Goal: Find specific page/section: Find specific page/section

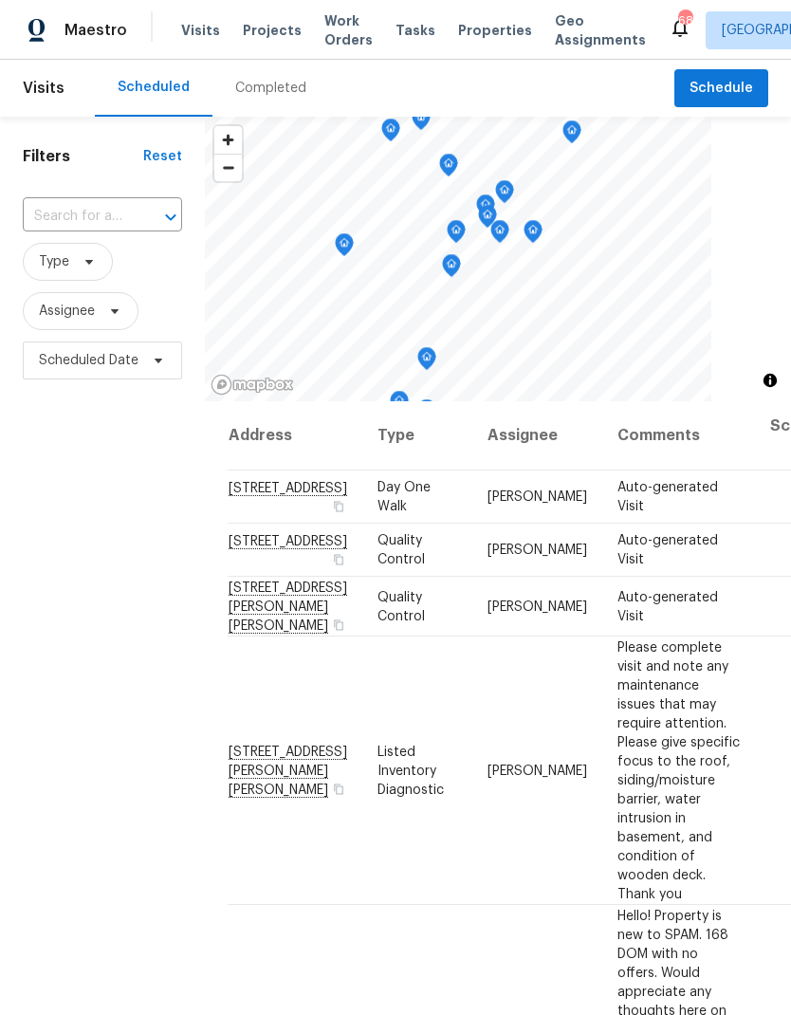
click at [68, 208] on input "text" at bounding box center [76, 216] width 106 height 29
type input "willow the"
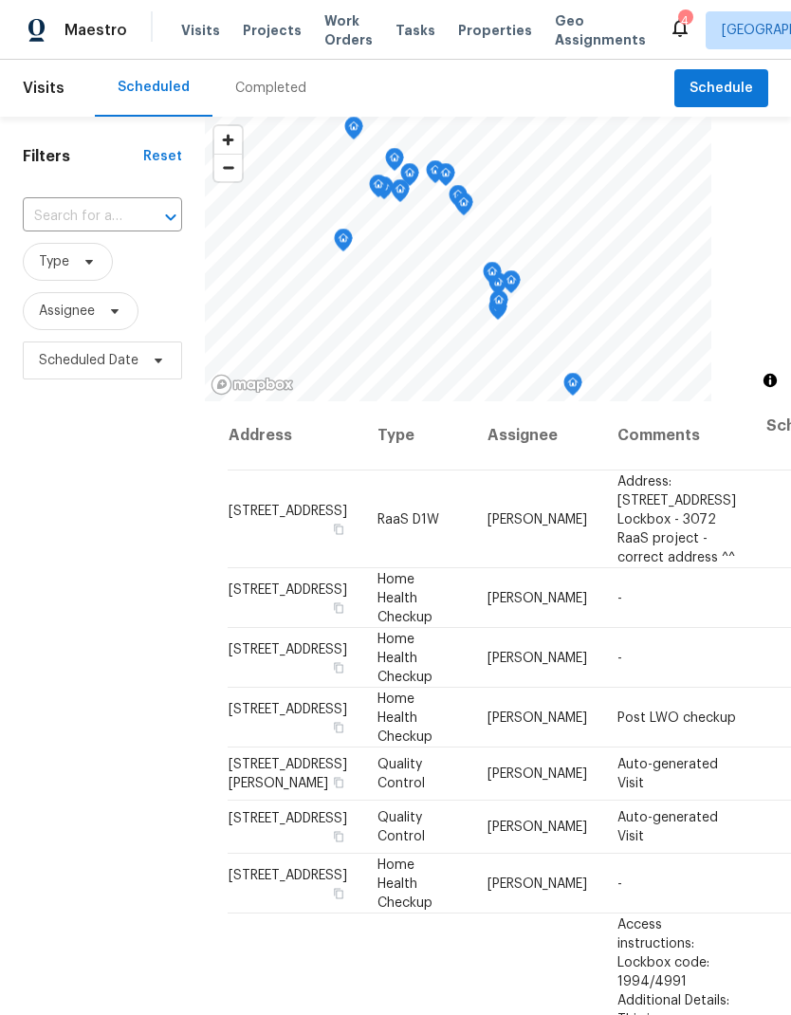
click at [60, 207] on input "text" at bounding box center [76, 216] width 106 height 29
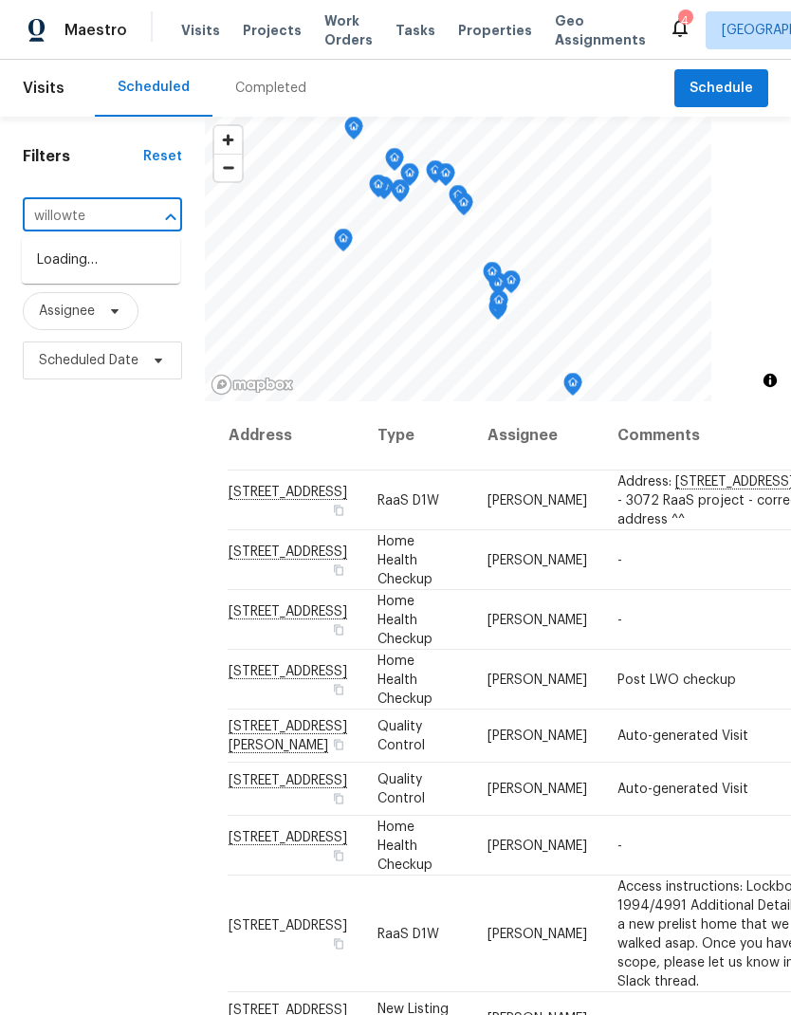
type input "willowtex"
click at [71, 277] on li "7219 Willowtex Dr, Humble, TX 77396" at bounding box center [101, 261] width 158 height 32
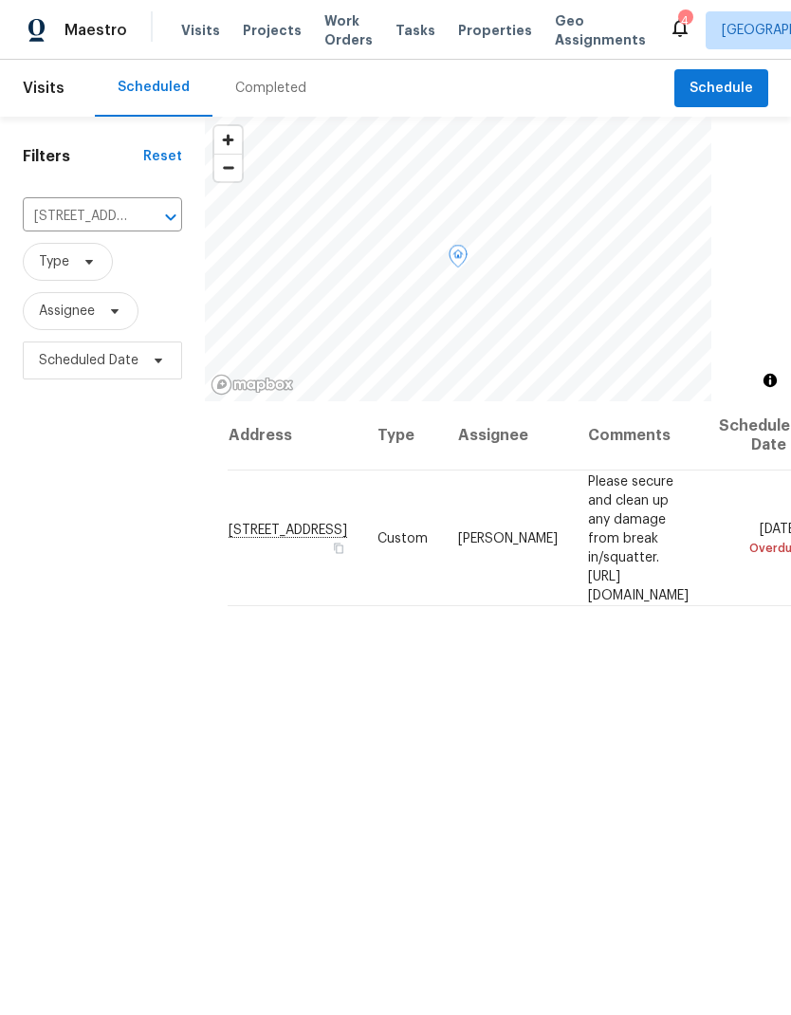
click at [608, 504] on span "Please secure and clean up any damage from break in/squatter. https://opendoor.…" at bounding box center [638, 537] width 101 height 127
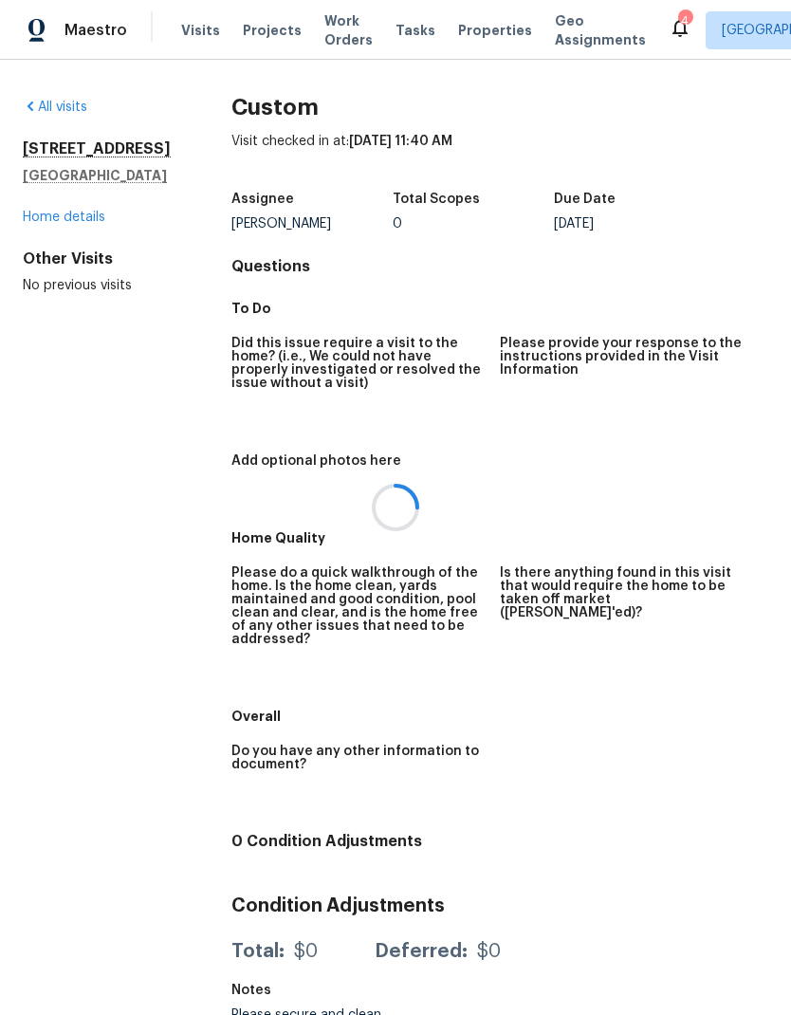
click at [50, 220] on div at bounding box center [395, 507] width 791 height 1015
click at [49, 211] on link "Home details" at bounding box center [64, 217] width 83 height 13
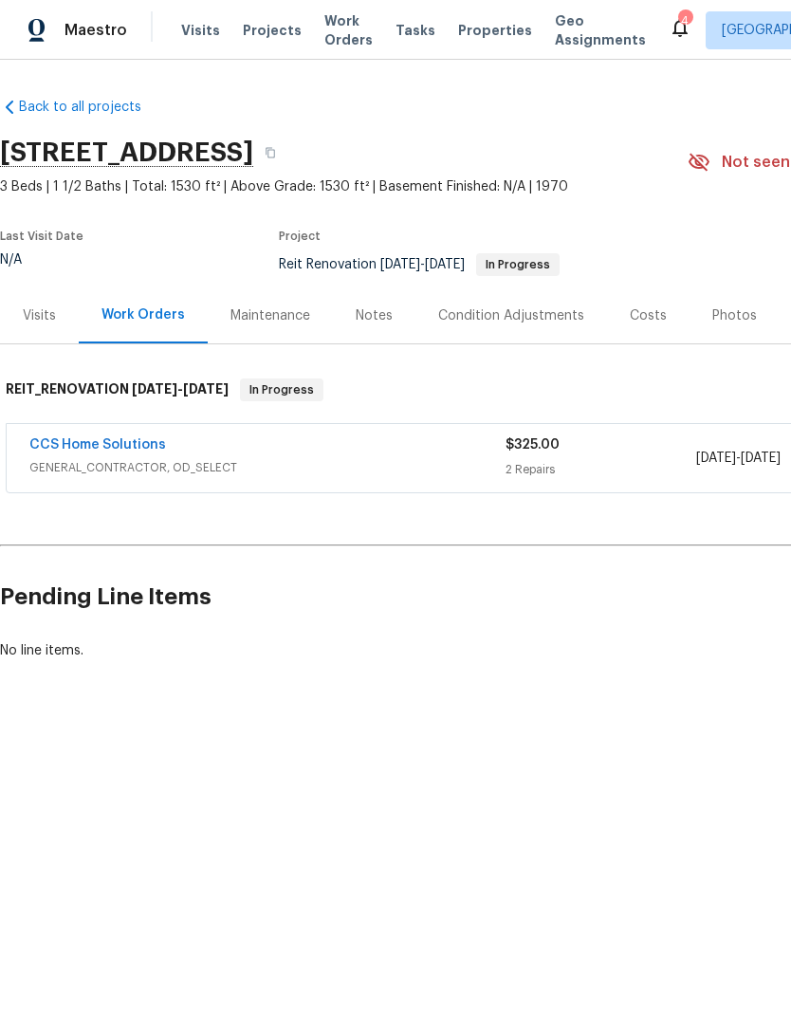
click at [82, 443] on link "CCS Home Solutions" at bounding box center [97, 444] width 137 height 13
